Goal: Navigation & Orientation: Find specific page/section

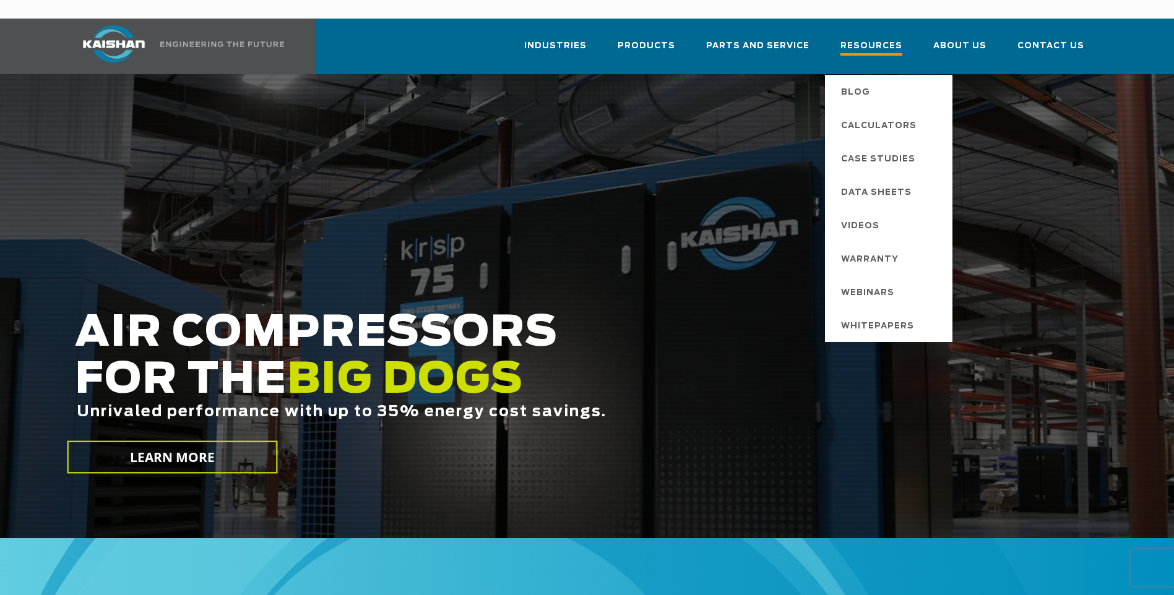
click at [898, 39] on span "Resources" at bounding box center [871, 47] width 62 height 17
click at [878, 39] on span "Resources" at bounding box center [871, 47] width 62 height 17
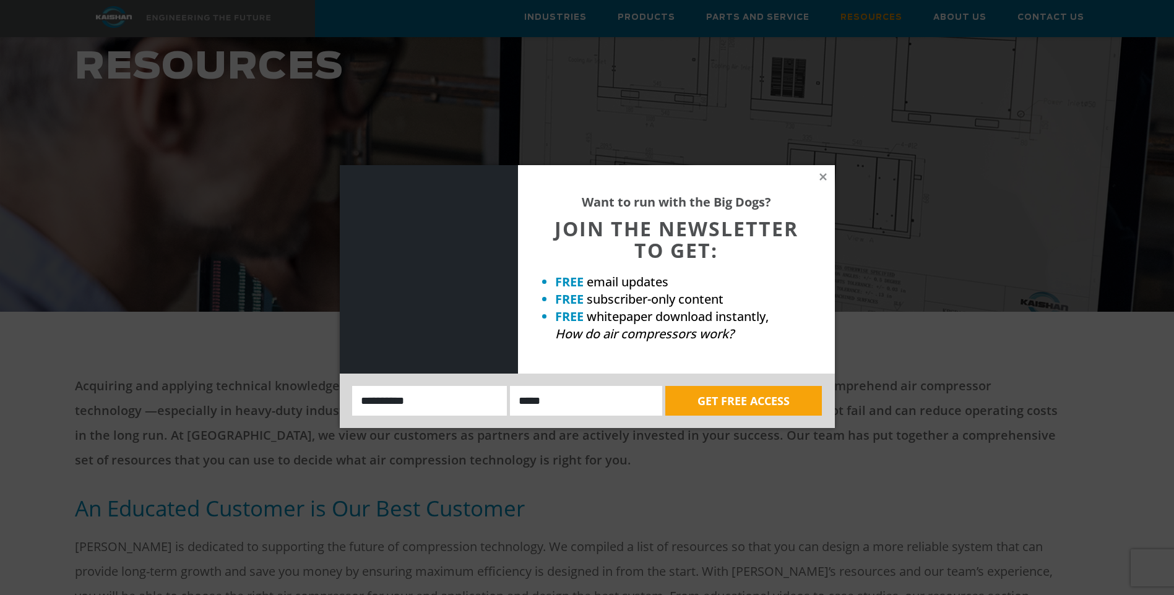
scroll to position [124, 0]
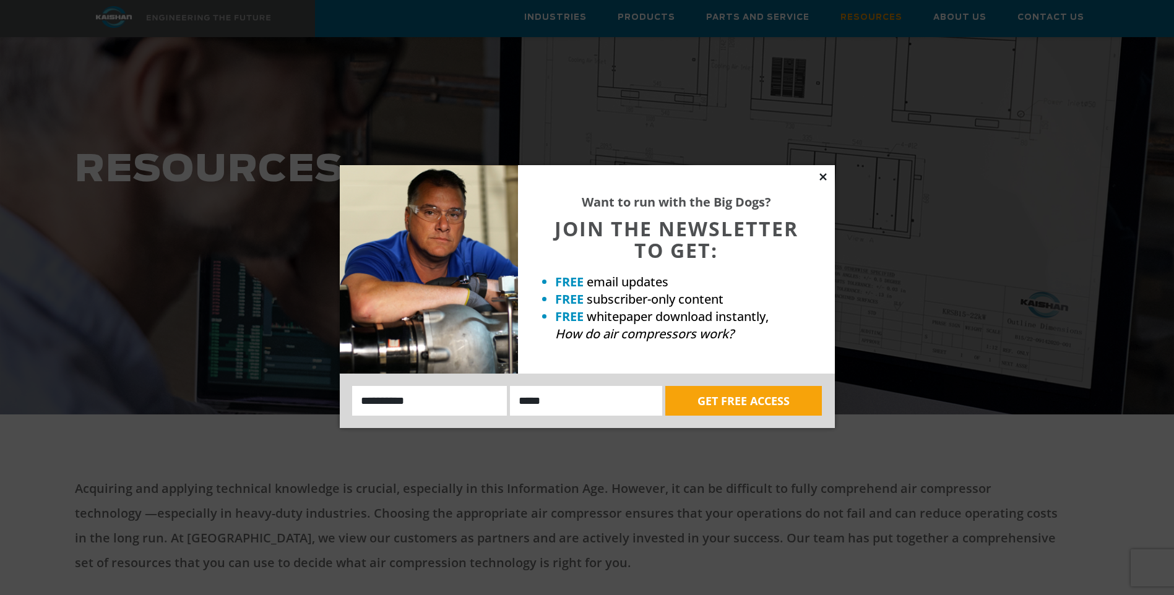
click at [824, 174] on icon at bounding box center [822, 176] width 11 height 11
